Goal: Find specific page/section: Find specific page/section

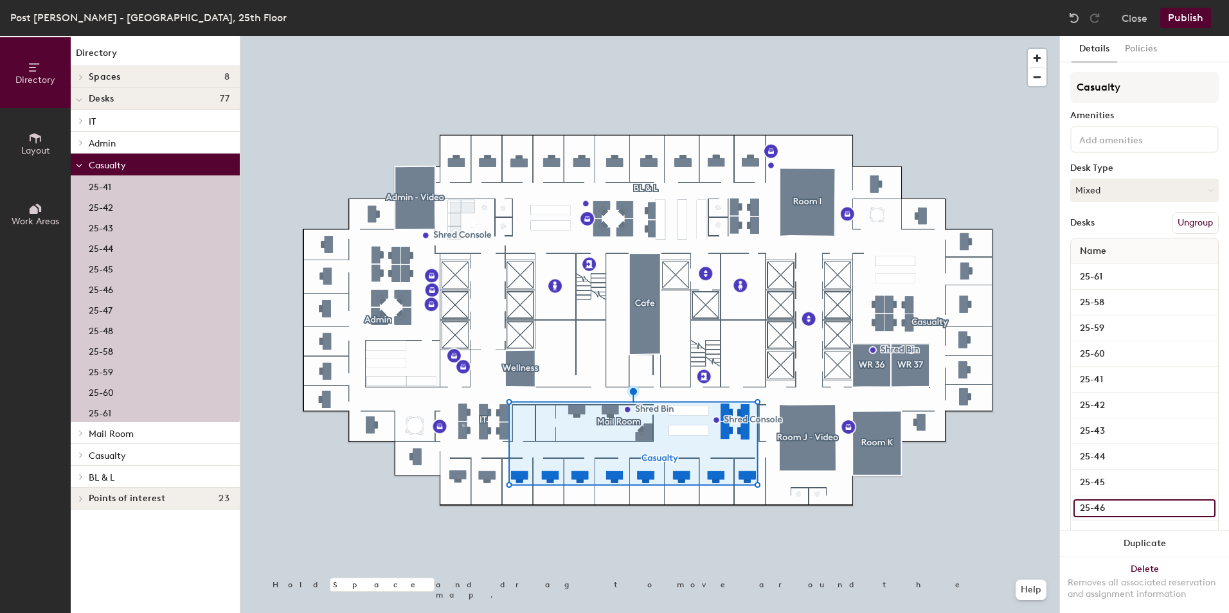
click at [1102, 505] on input "25-46" at bounding box center [1144, 508] width 142 height 18
click at [1114, 507] on input "25-46" at bounding box center [1144, 508] width 142 height 18
click at [1150, 508] on input "25-46 [PERSON_NAME]" at bounding box center [1144, 508] width 142 height 18
type input "25-46"
